Goal: Task Accomplishment & Management: Use online tool/utility

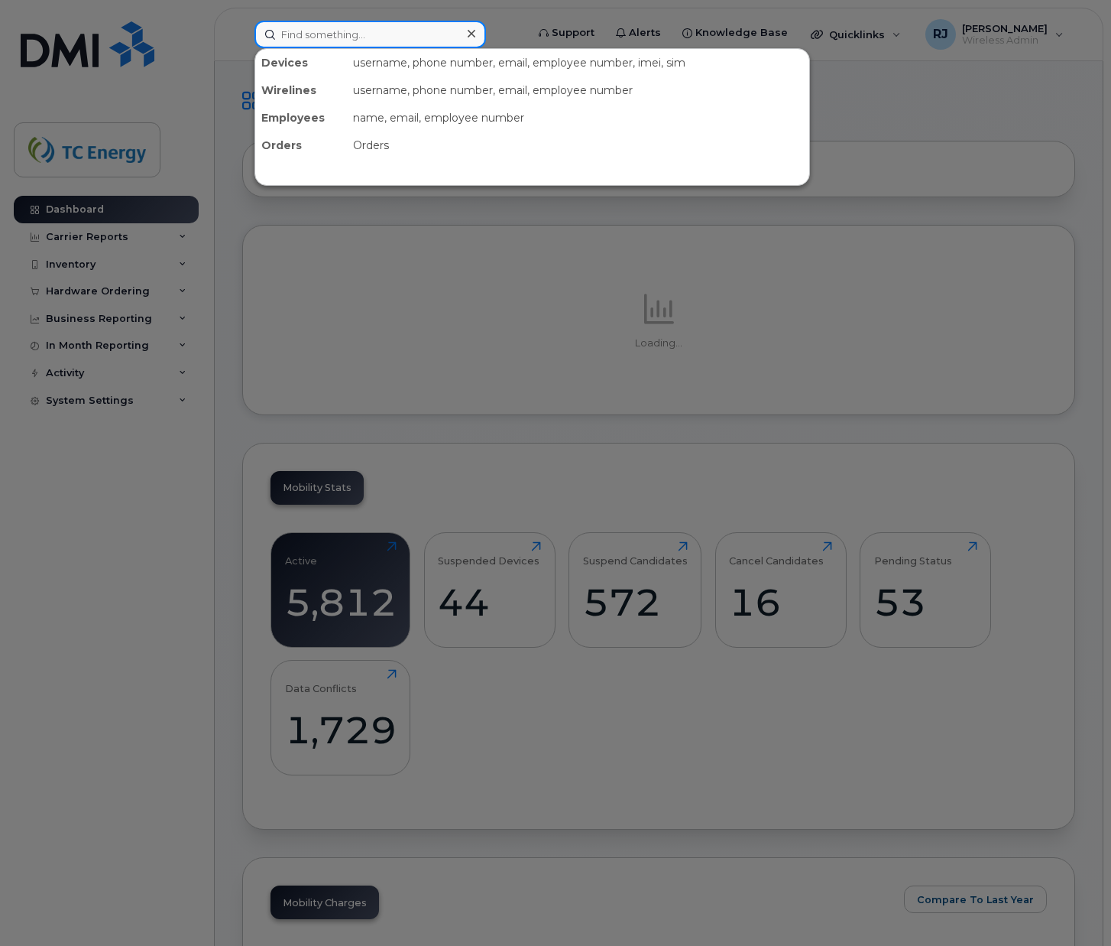
click at [335, 37] on input at bounding box center [371, 35] width 232 height 28
paste input "102043"
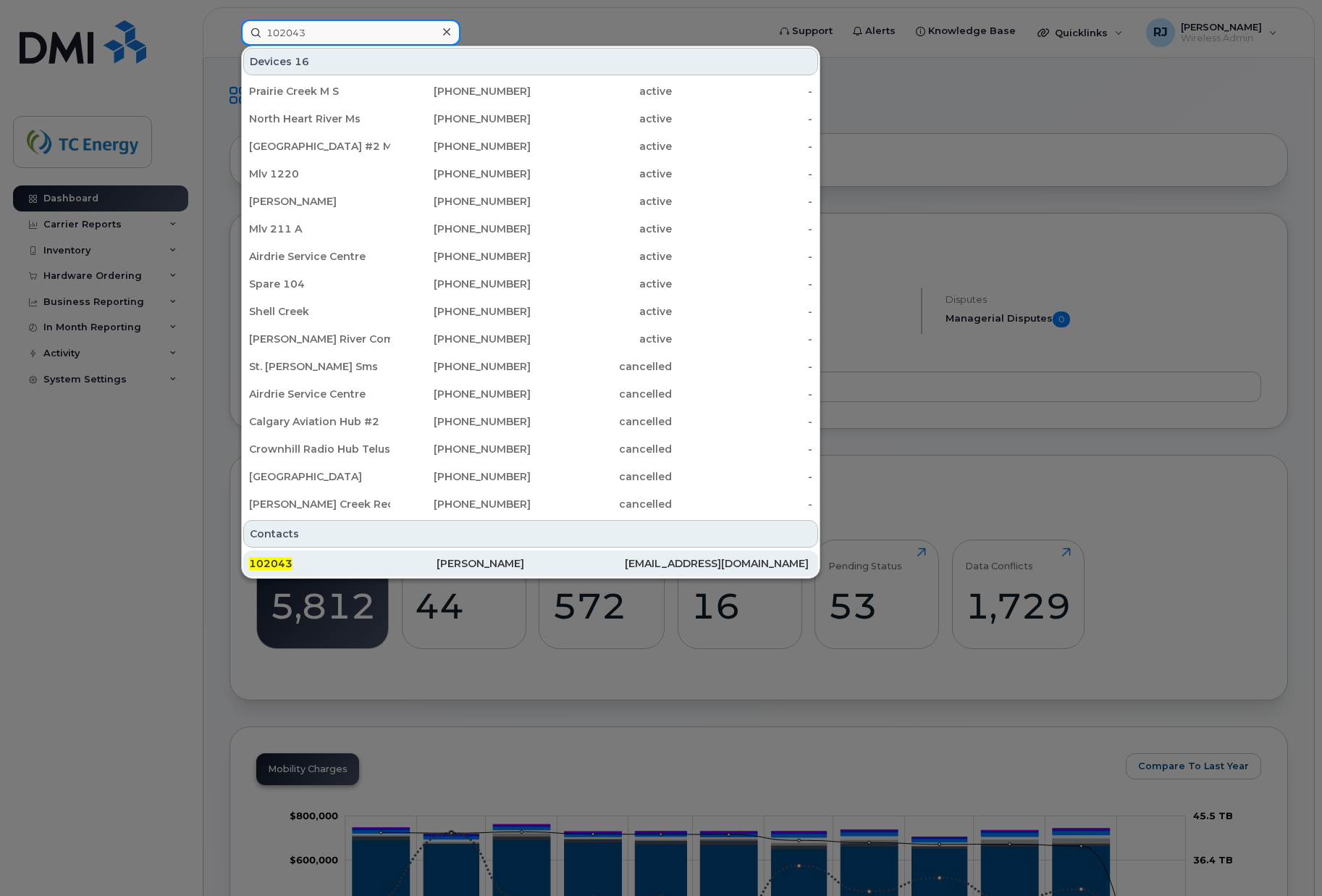
type input "102043"
click at [273, 560] on span "102043" at bounding box center [271, 564] width 44 height 13
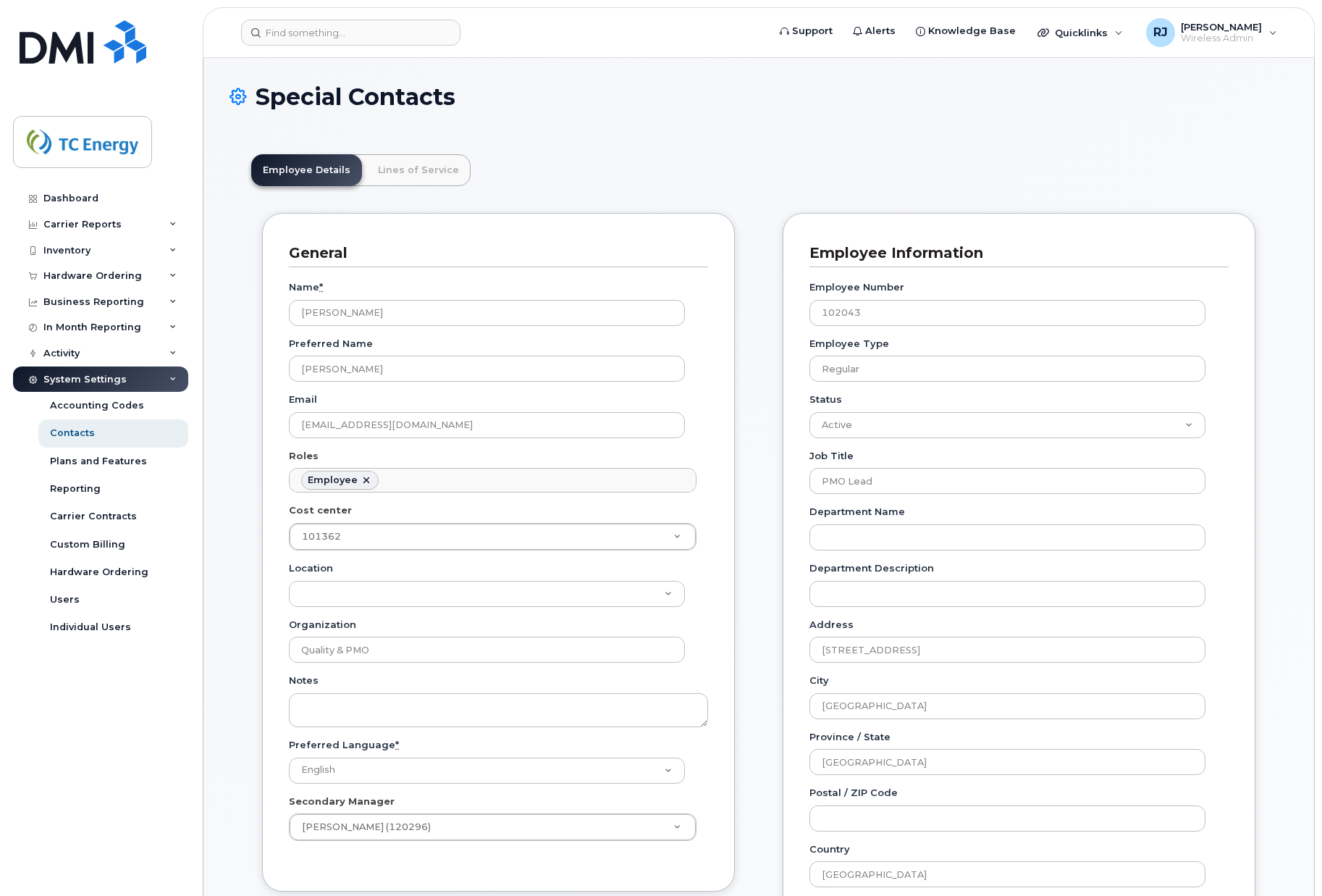
scroll to position [43, 0]
click at [404, 310] on input "[PERSON_NAME]" at bounding box center [487, 313] width 396 height 27
drag, startPoint x: 390, startPoint y: 315, endPoint x: 258, endPoint y: 299, distance: 133.0
click at [258, 299] on div "General Name * [PERSON_NAME] Preferred Name [PERSON_NAME] Email [EMAIL_ADDRESS]…" at bounding box center [498, 682] width 494 height 939
click at [84, 214] on div "Carrier Reports" at bounding box center [100, 224] width 175 height 27
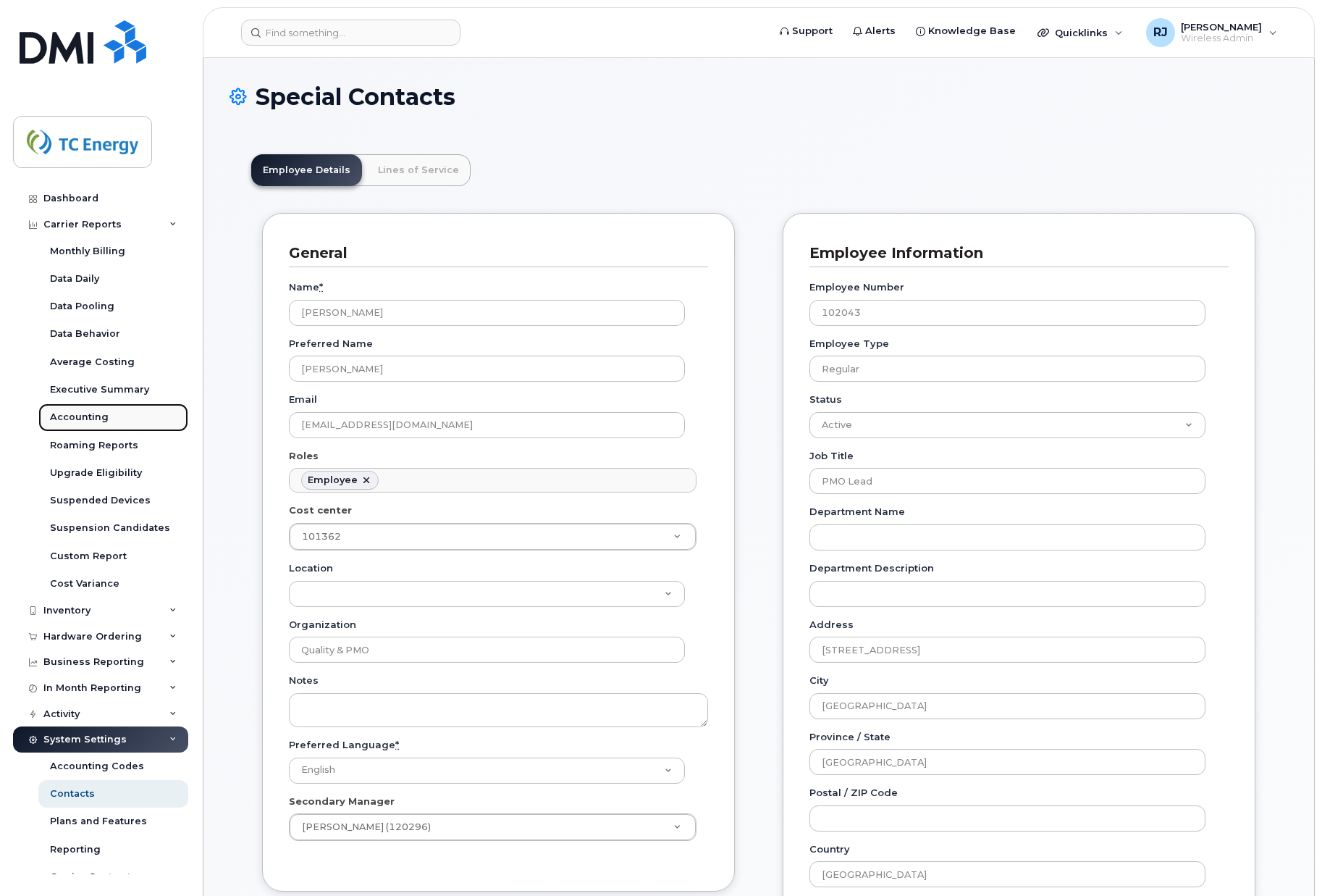
click at [80, 416] on div "Accounting" at bounding box center [80, 417] width 59 height 13
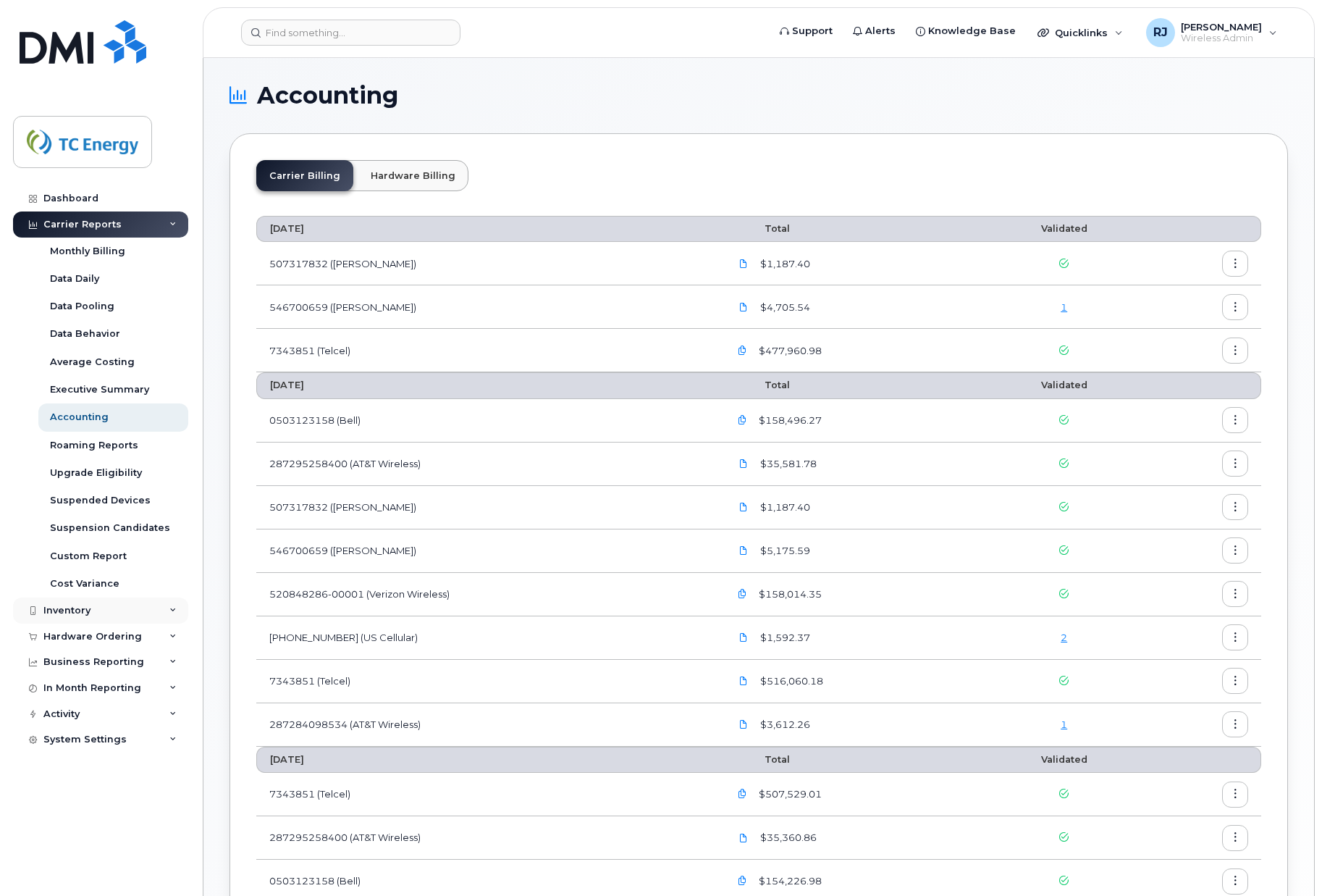
click at [75, 611] on div "Inventory" at bounding box center [67, 610] width 47 height 11
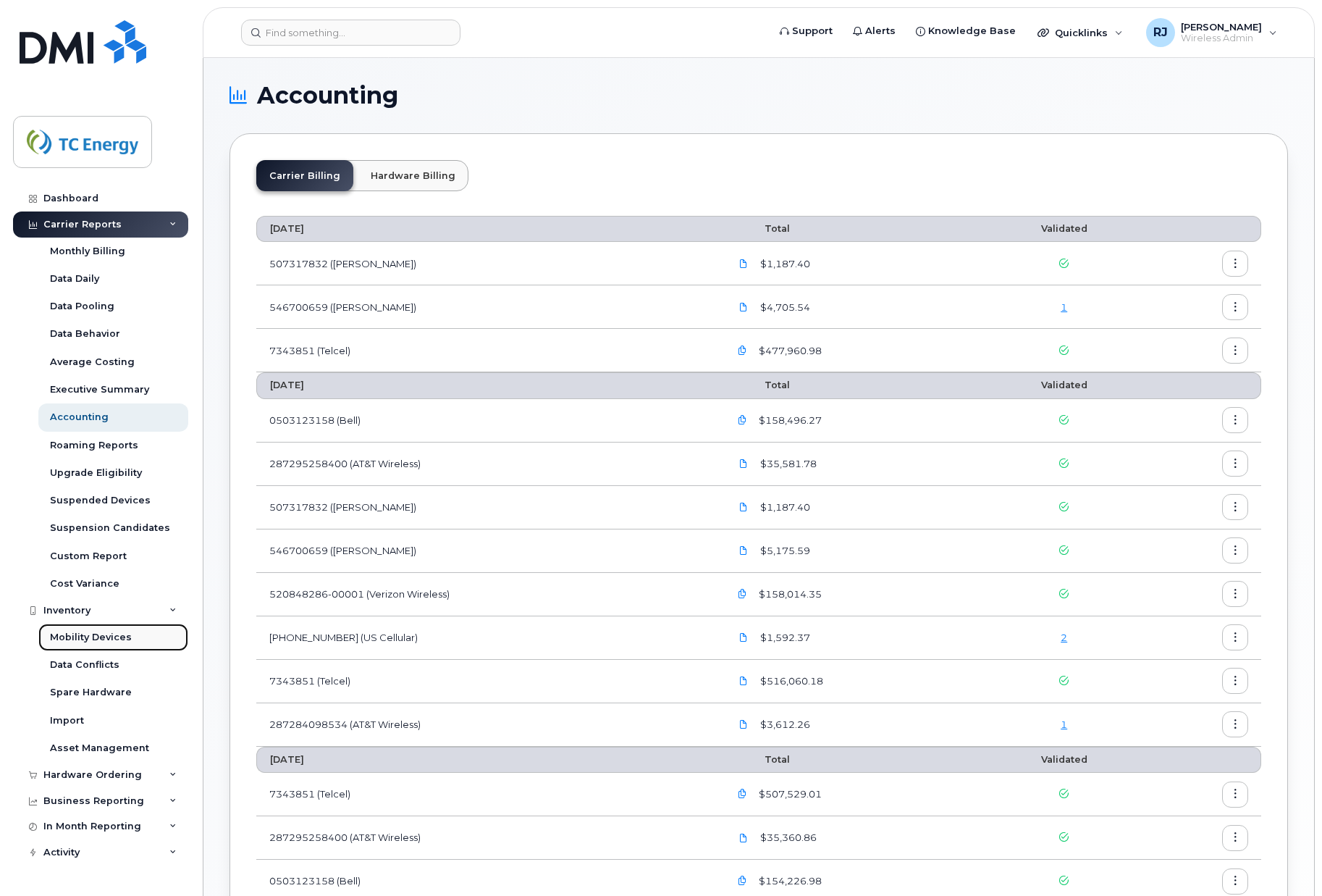
click at [89, 634] on div "Mobility Devices" at bounding box center [91, 637] width 81 height 13
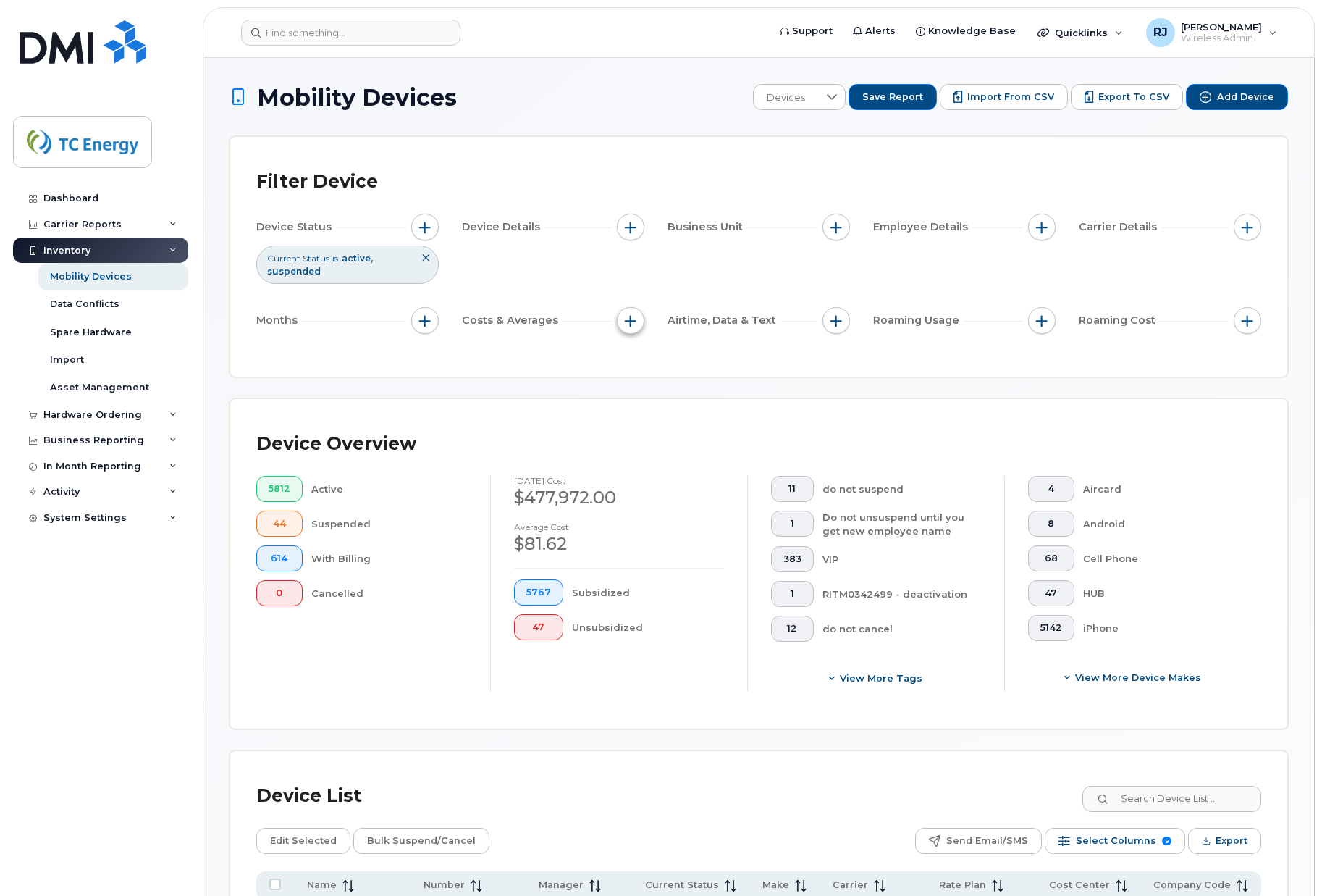
click at [631, 318] on span "button" at bounding box center [631, 321] width 11 height 11
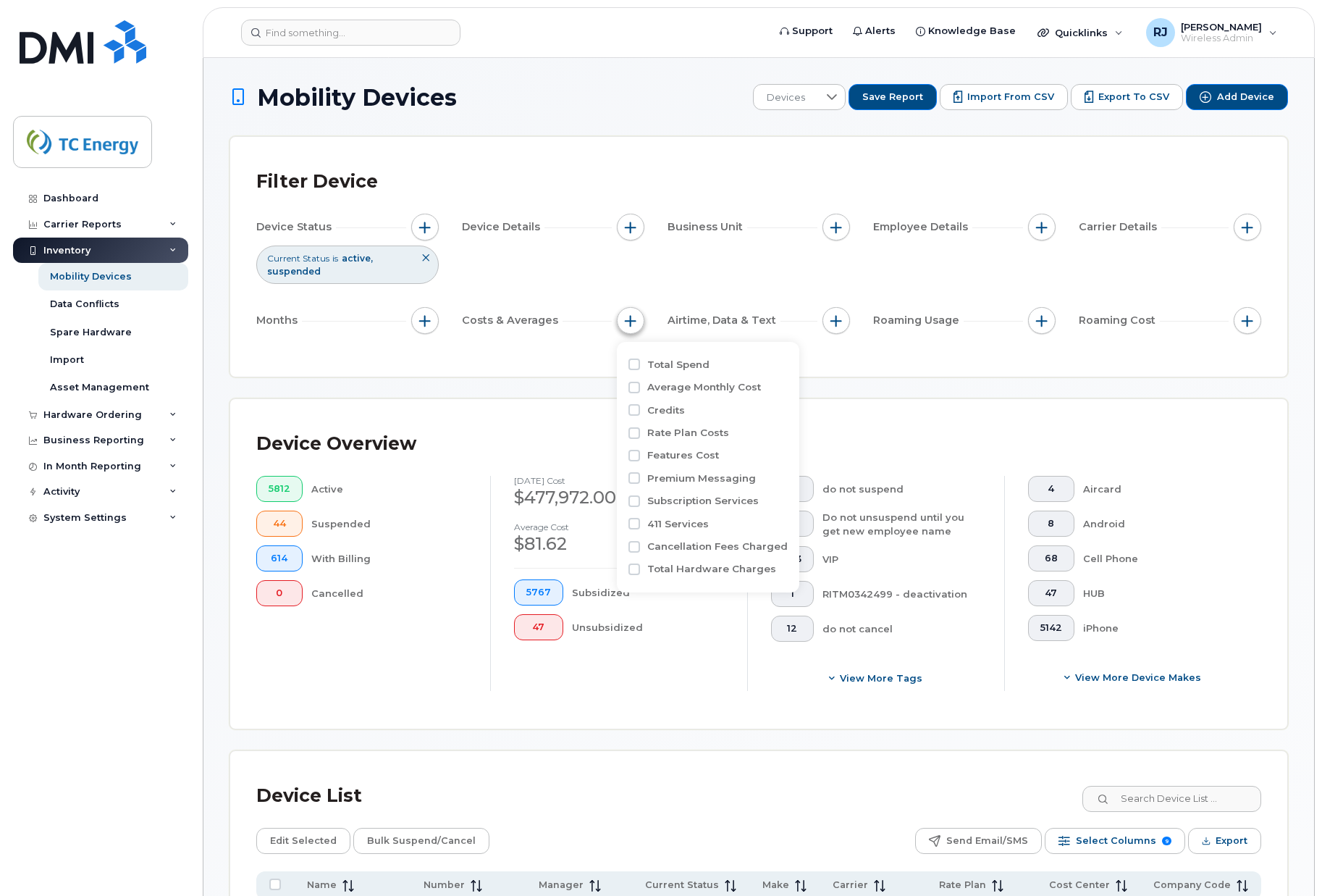
click at [631, 318] on span "button" at bounding box center [631, 321] width 11 height 11
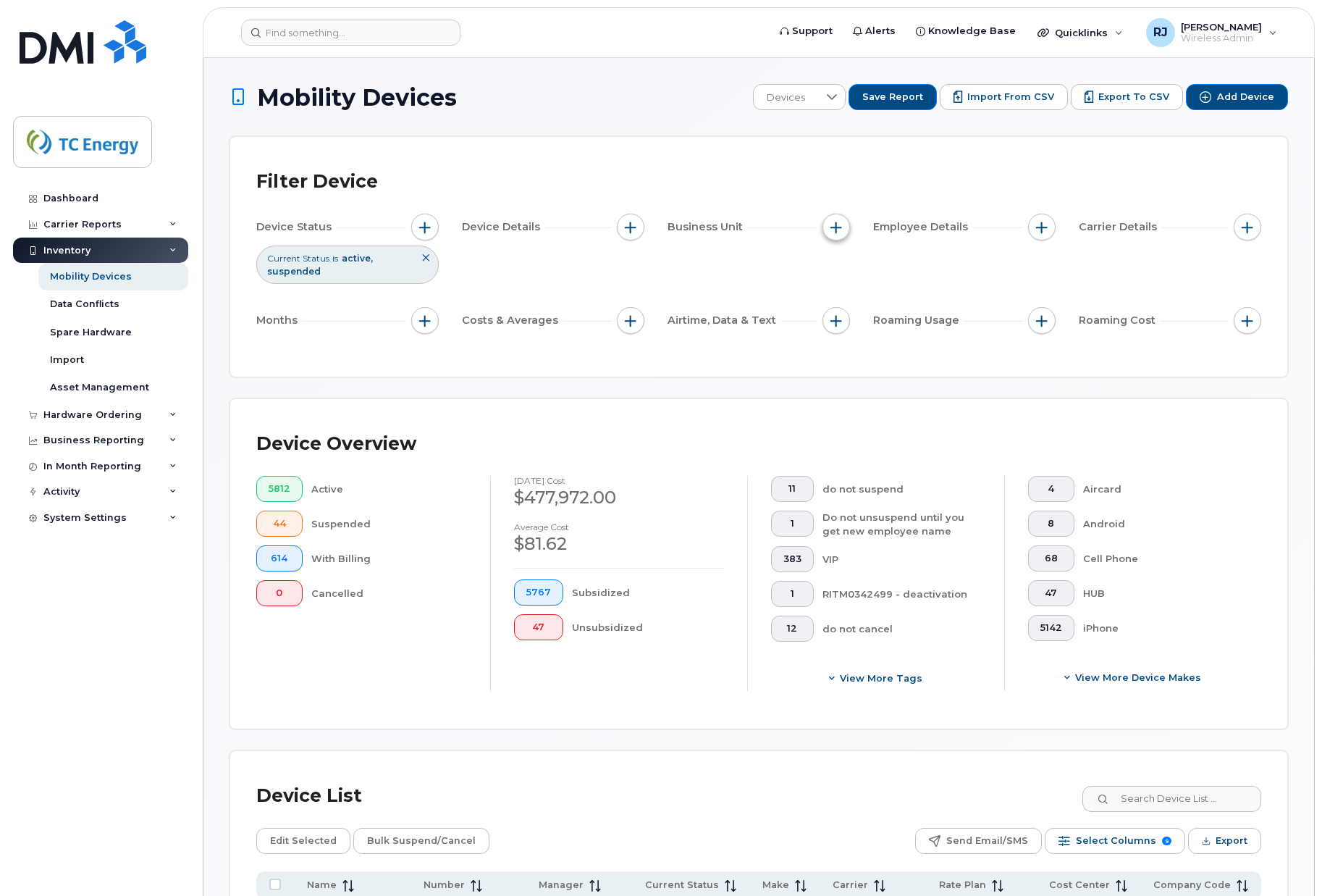
click at [844, 224] on button "button" at bounding box center [835, 226] width 27 height 27
click at [840, 292] on input "Cost Center" at bounding box center [840, 294] width 11 height 11
checkbox input "true"
click at [897, 352] on input "text" at bounding box center [932, 355] width 127 height 13
paste input "102043"
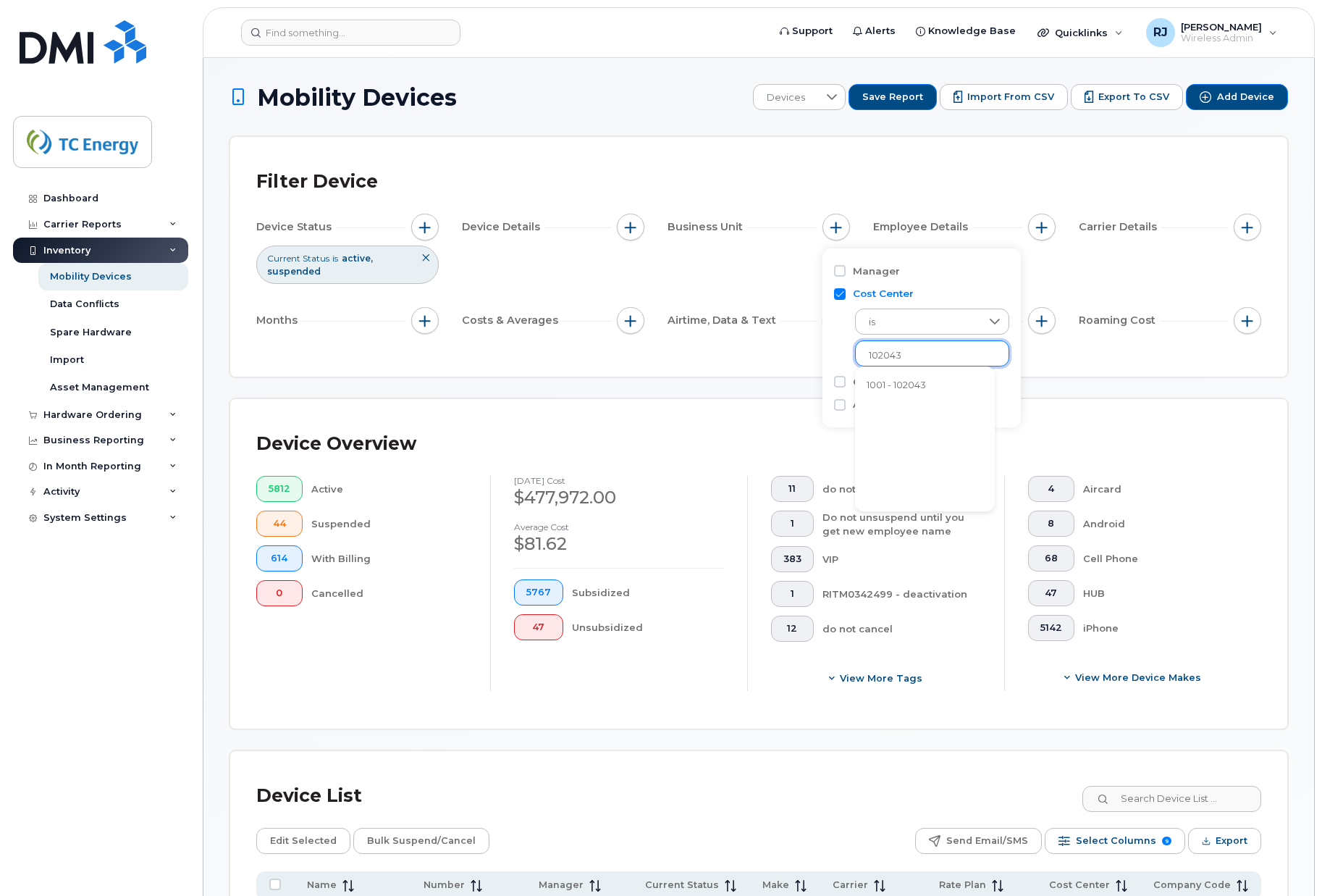
type input "102043"
paste input "102043"
type input "102043"
click at [919, 378] on li "1001 - 102043" at bounding box center [925, 385] width 140 height 27
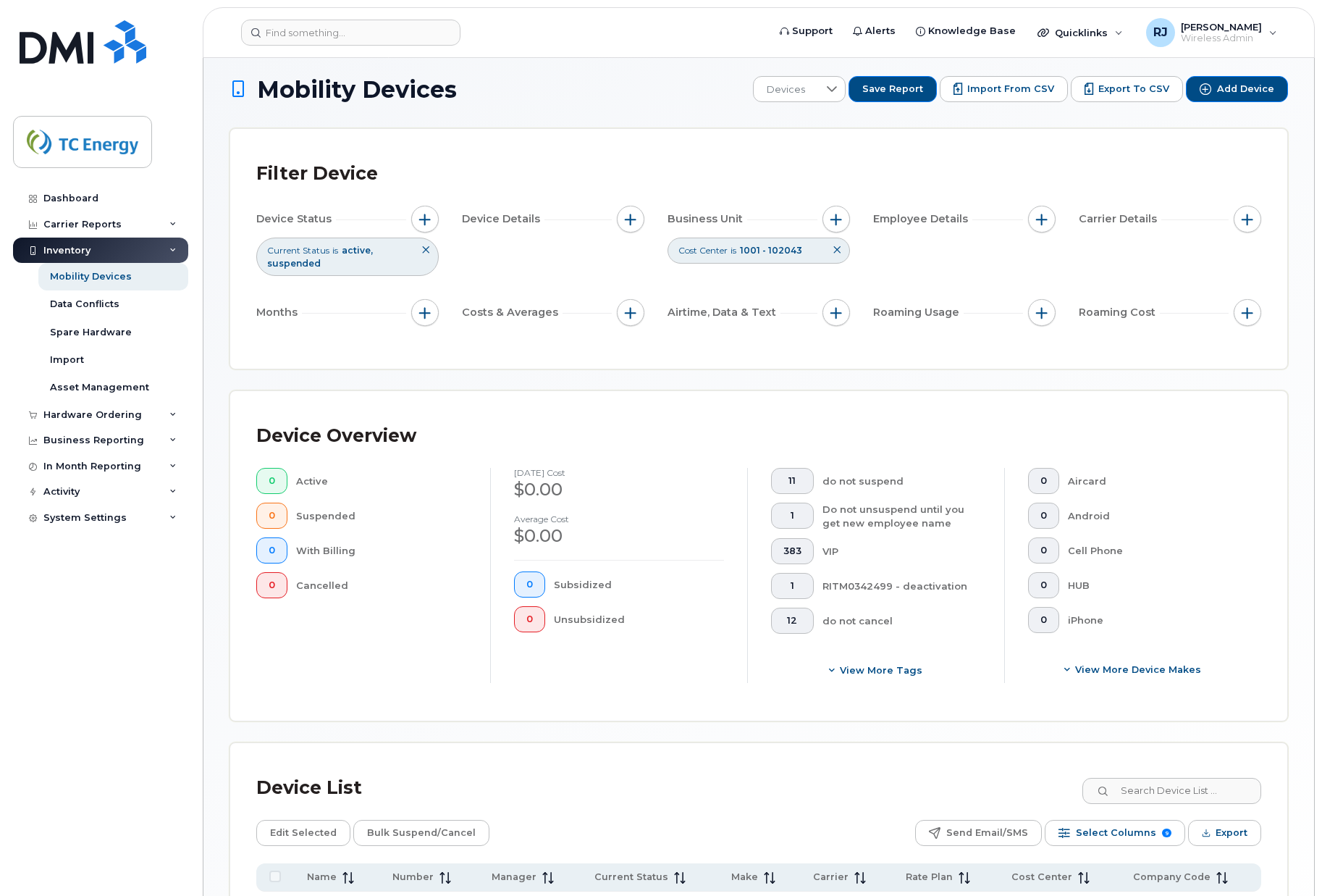
scroll to position [8, 0]
click at [426, 314] on span "button" at bounding box center [425, 314] width 11 height 11
click at [432, 358] on input "Billing Cycle" at bounding box center [428, 357] width 11 height 11
checkbox input "true"
click at [493, 413] on icon at bounding box center [491, 416] width 11 height 11
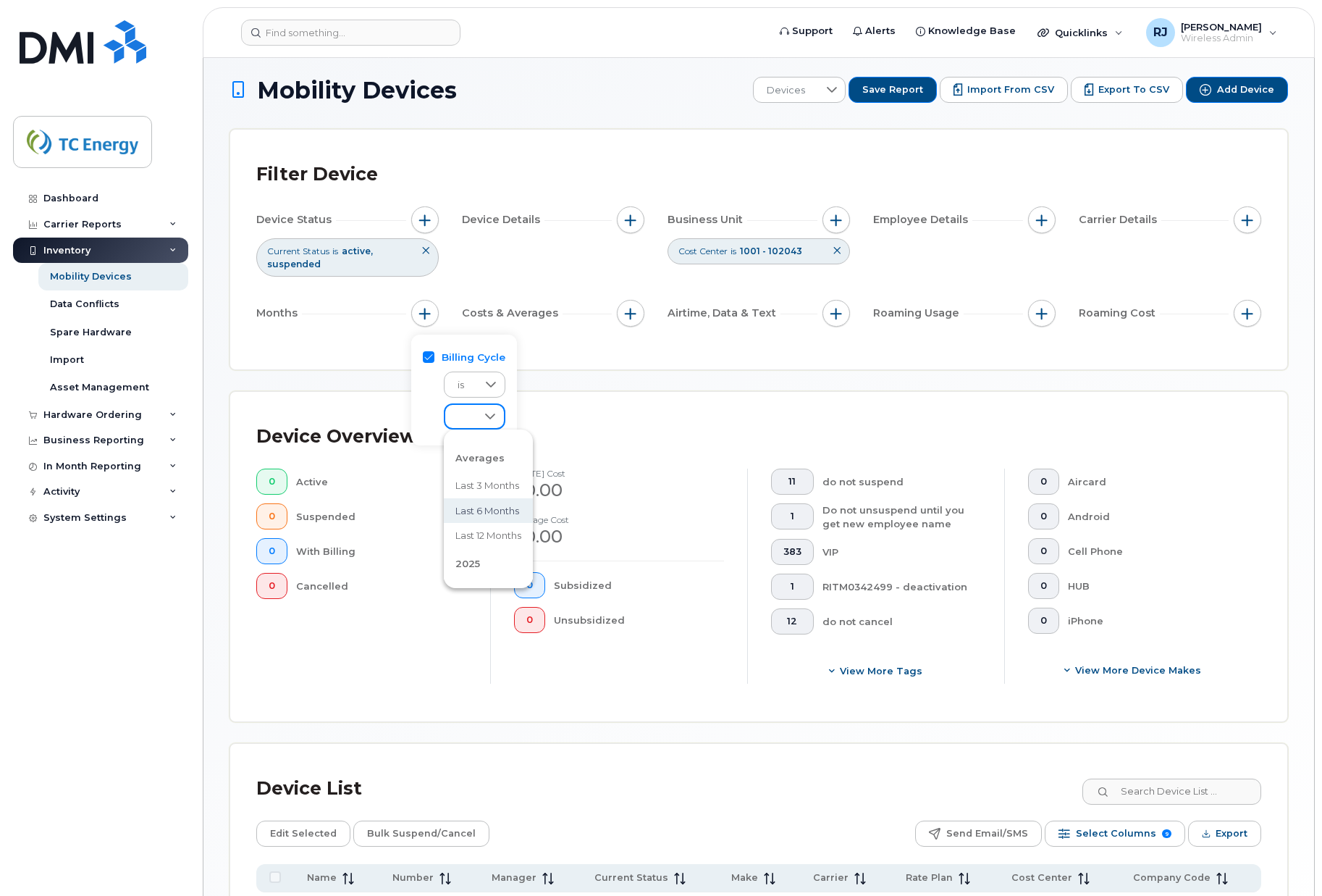
click at [502, 512] on span "Last 6 months" at bounding box center [487, 511] width 63 height 14
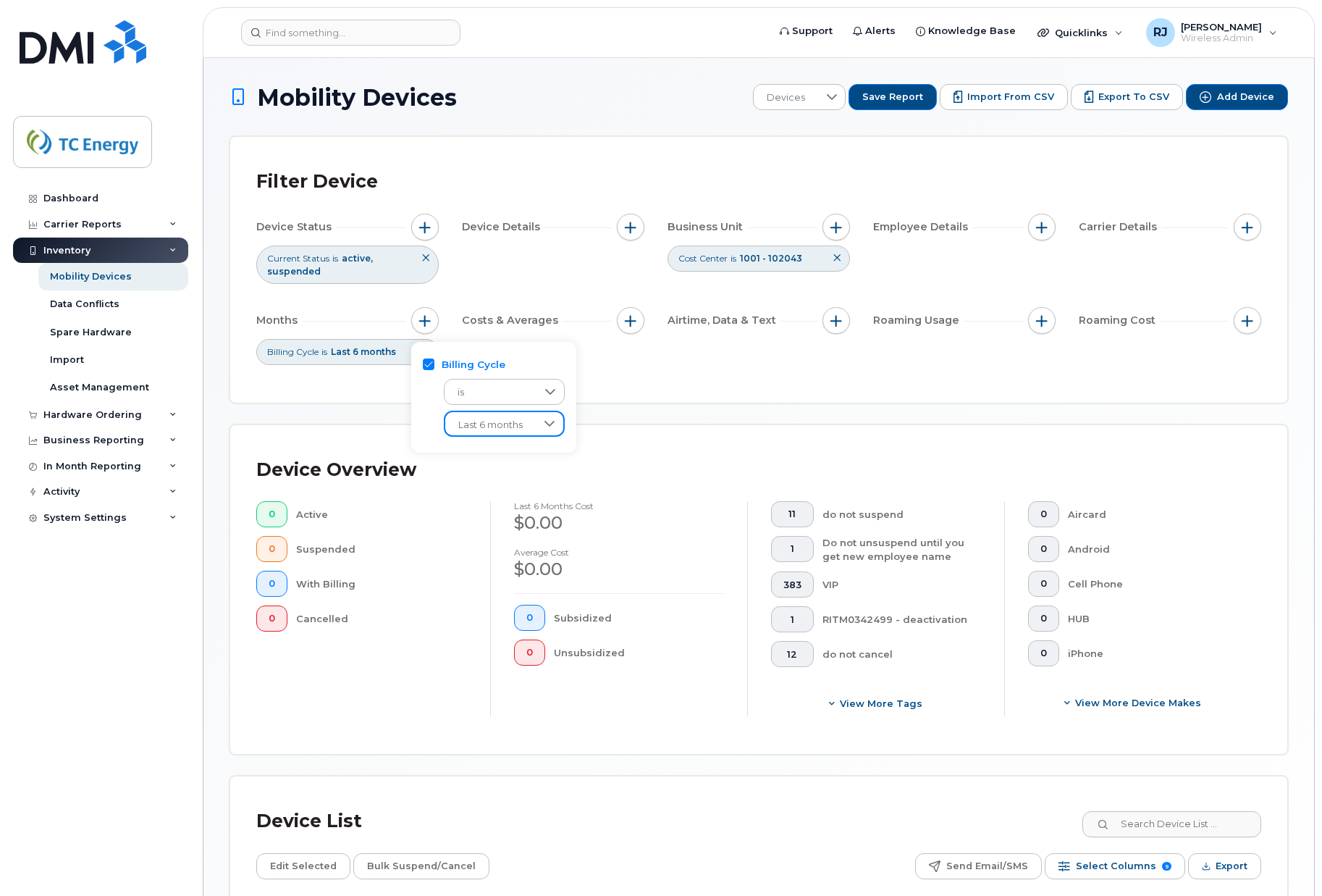
click at [509, 422] on span "Last 6 months" at bounding box center [491, 425] width 91 height 27
click at [503, 520] on span "Last 6 months" at bounding box center [488, 519] width 63 height 14
click at [604, 433] on div "Device Overview 0 Active 0 Suspended 0 With Billing 0 Cancelled Last 6 Months c…" at bounding box center [759, 590] width 1057 height 330
click at [427, 256] on icon at bounding box center [425, 258] width 9 height 9
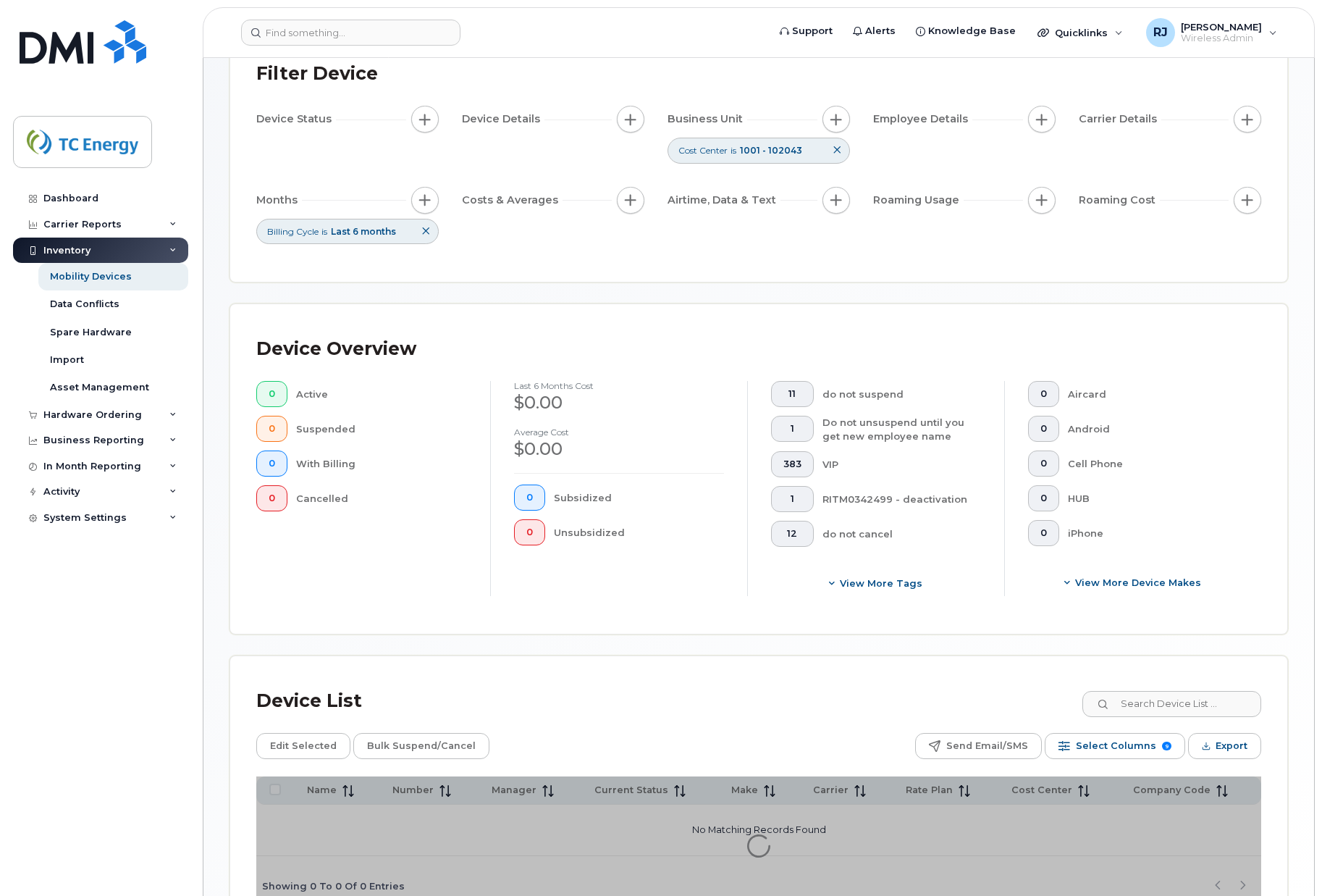
scroll to position [201, 0]
